Goal: Task Accomplishment & Management: Complete application form

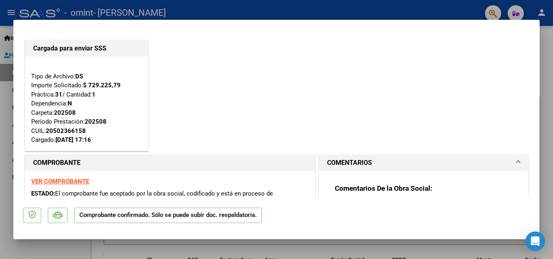
click at [297, 3] on div at bounding box center [276, 129] width 553 height 259
type input "$ 0,00"
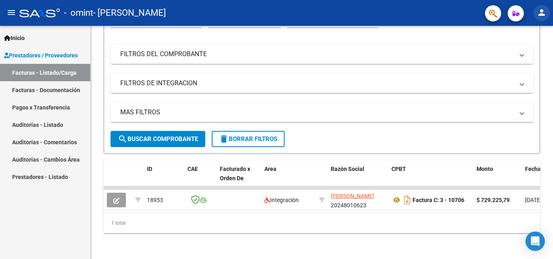
click at [543, 16] on mat-icon "person" at bounding box center [541, 13] width 10 height 10
click at [528, 61] on button "exit_to_app Salir" at bounding box center [524, 53] width 49 height 19
